Goal: Task Accomplishment & Management: Use online tool/utility

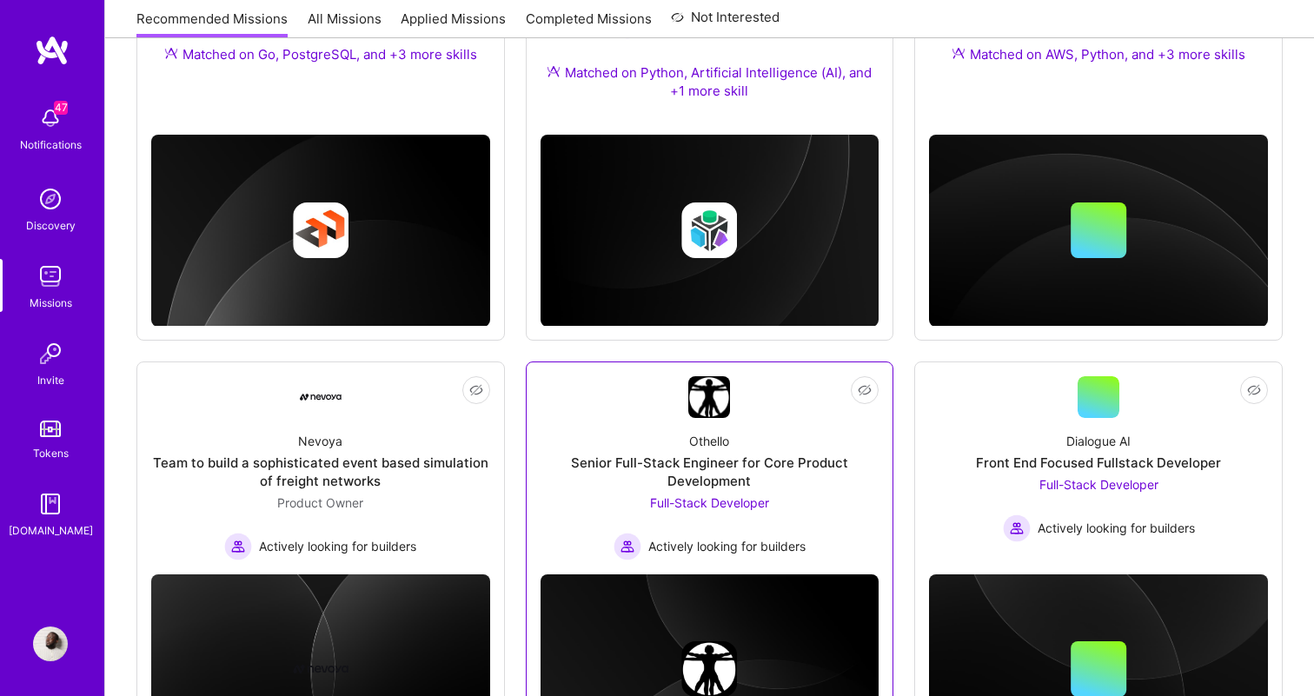
scroll to position [954, 0]
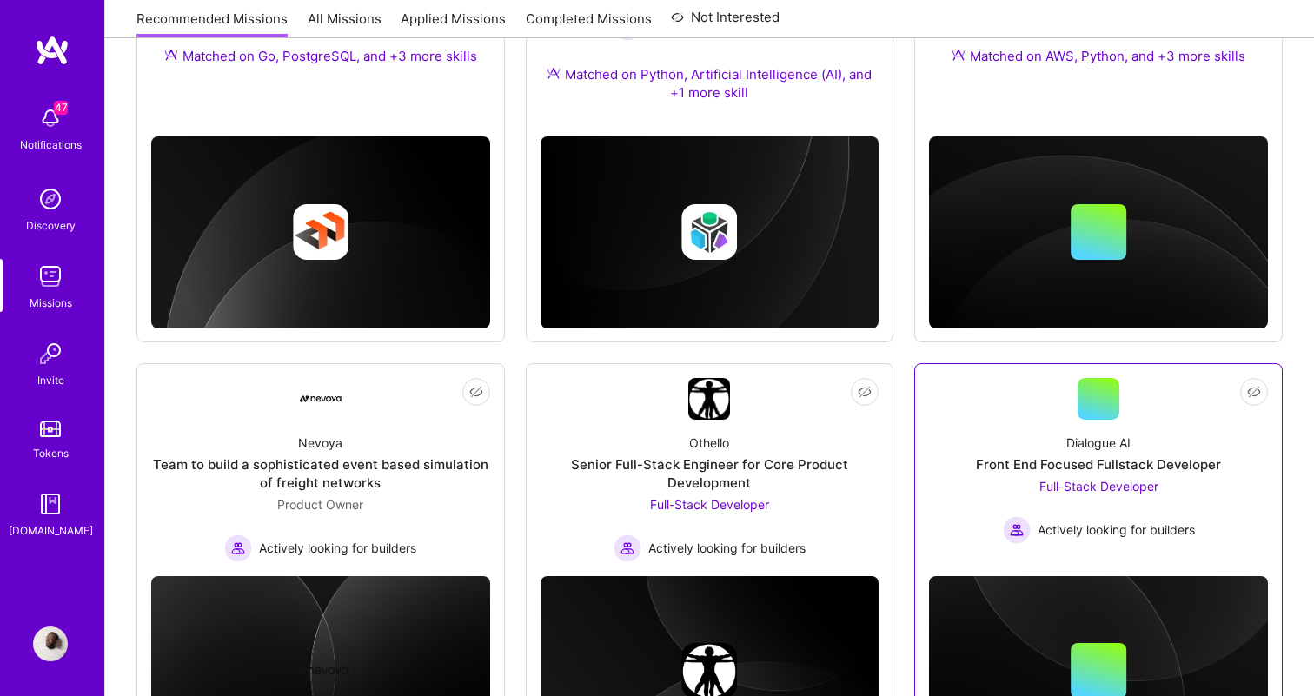
click at [1124, 511] on div "Full-Stack Developer Actively looking for builders" at bounding box center [1099, 510] width 192 height 67
